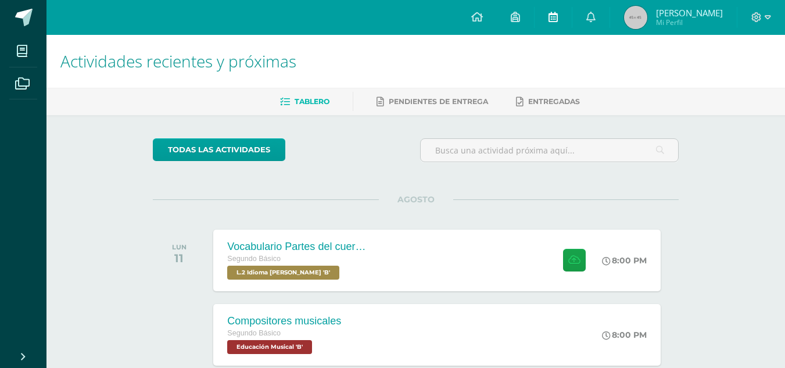
click at [558, 19] on icon at bounding box center [553, 17] width 9 height 10
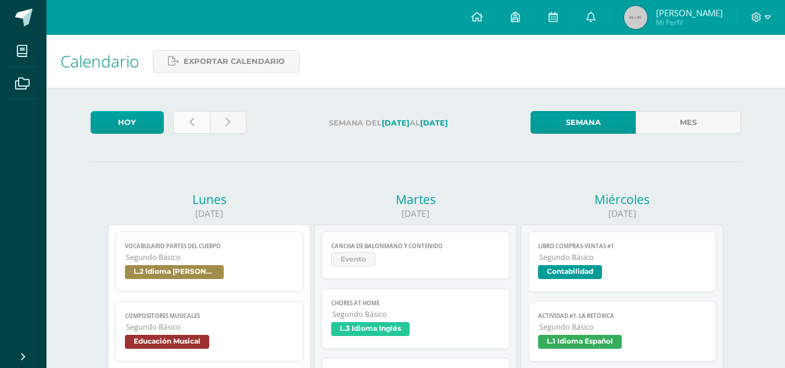
click at [186, 122] on link at bounding box center [191, 122] width 37 height 23
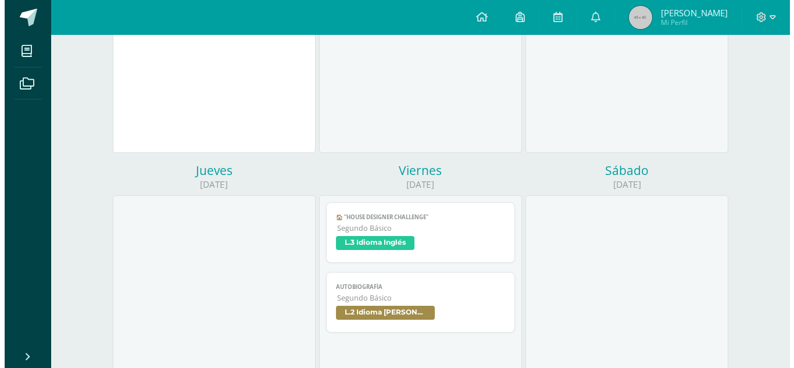
scroll to position [287, 0]
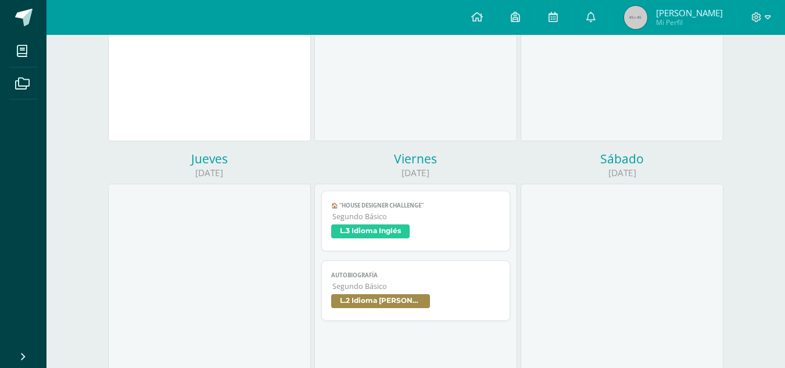
click at [351, 280] on link "Autobiografía Segundo Básico L.2 Idioma Maya Kaqchikel" at bounding box center [415, 290] width 189 height 60
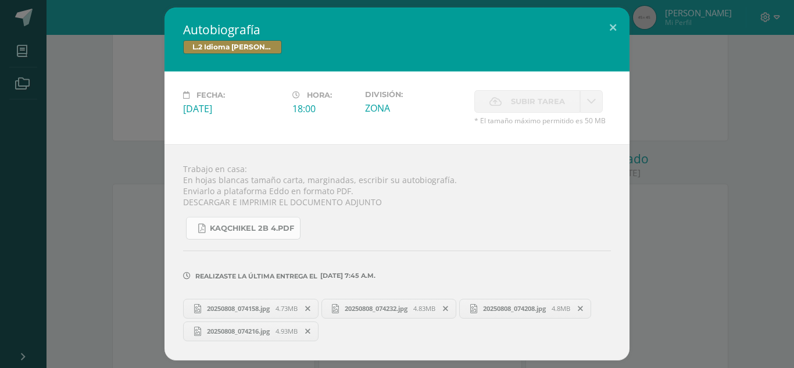
click at [259, 228] on span "KAQCHIKEL 2B 4.pdf" at bounding box center [252, 228] width 84 height 9
